Goal: Task Accomplishment & Management: Manage account settings

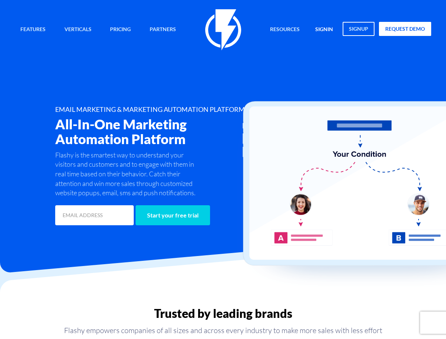
click at [329, 24] on link "signin" at bounding box center [324, 30] width 29 height 16
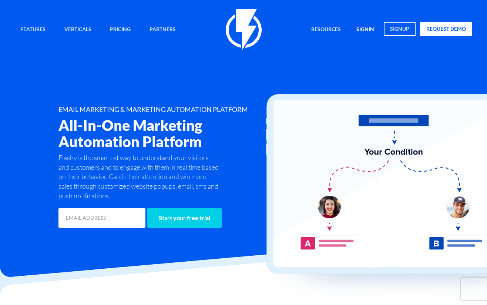
click at [363, 31] on link "signin" at bounding box center [365, 30] width 29 height 16
